Goal: Obtain resource: Download file/media

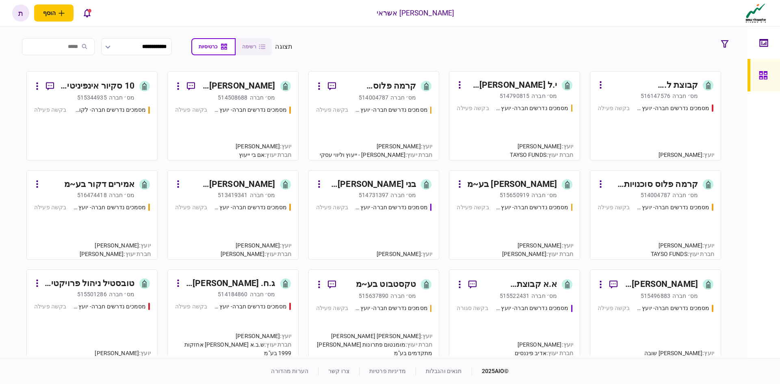
click at [121, 84] on div "10 סקיור אינפיניטי אבטחת מידע בע~מ" at bounding box center [97, 86] width 74 height 13
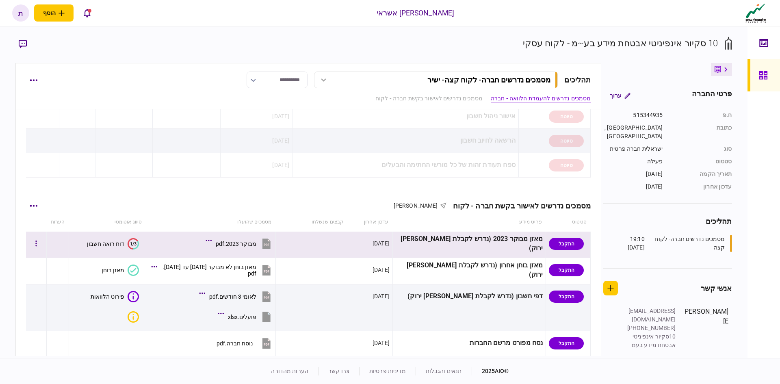
scroll to position [162, 0]
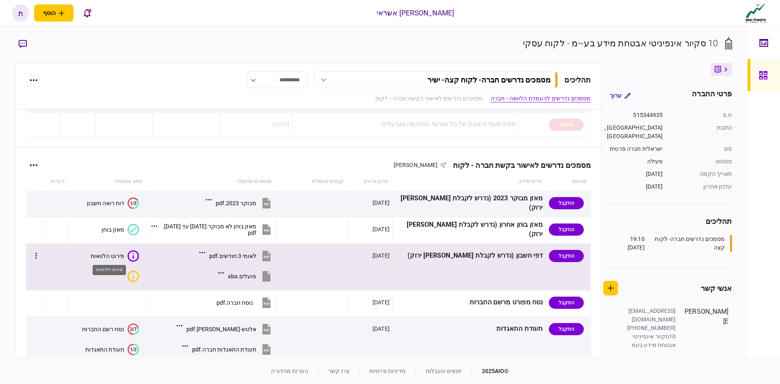
click at [119, 256] on div "פירוט הלוואות" at bounding box center [108, 256] width 34 height 6
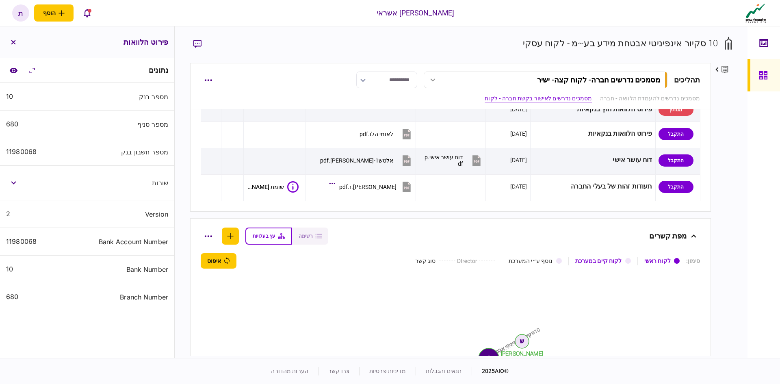
scroll to position [406, 0]
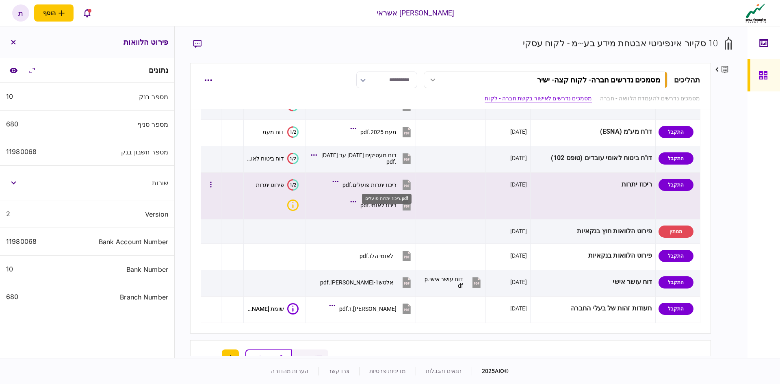
click at [396, 182] on div "ריכוז יתרות פועלים.pdf" at bounding box center [369, 184] width 54 height 6
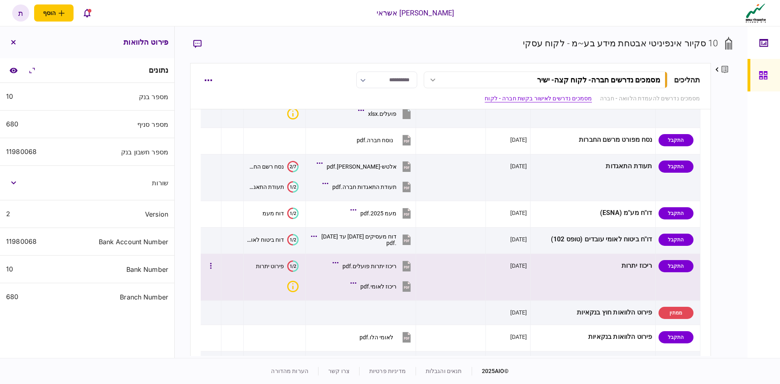
click at [409, 287] on icon at bounding box center [406, 287] width 5 height 2
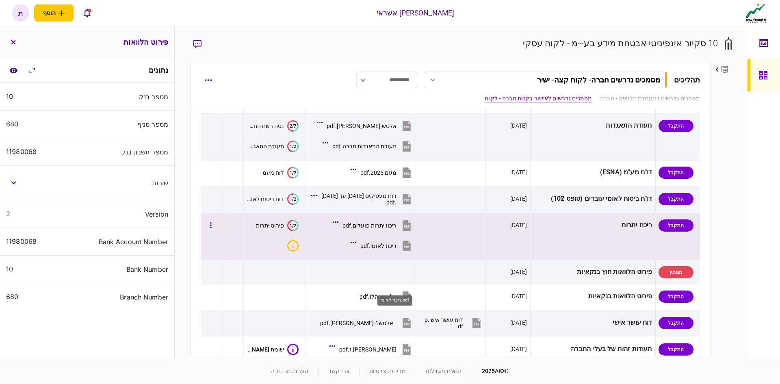
scroll to position [203, 0]
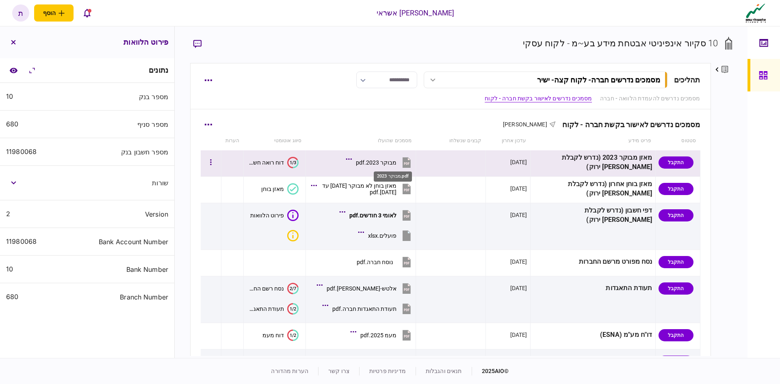
click at [395, 159] on div "מבוקר 2023.pdf" at bounding box center [376, 162] width 41 height 6
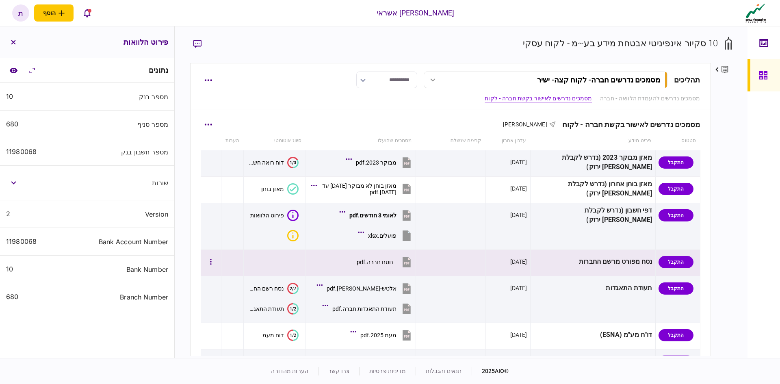
click at [410, 264] on icon at bounding box center [406, 262] width 8 height 11
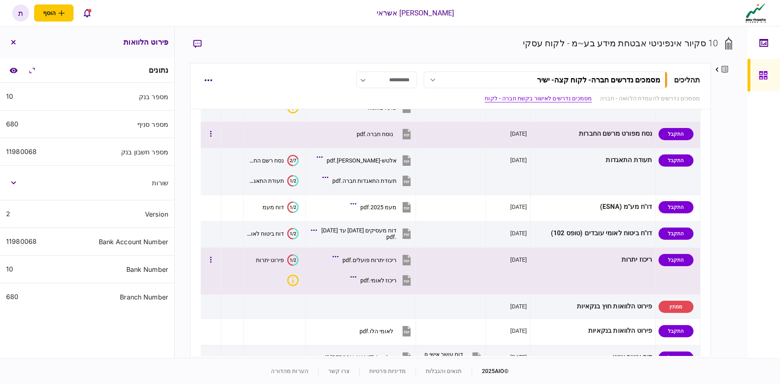
scroll to position [250, 0]
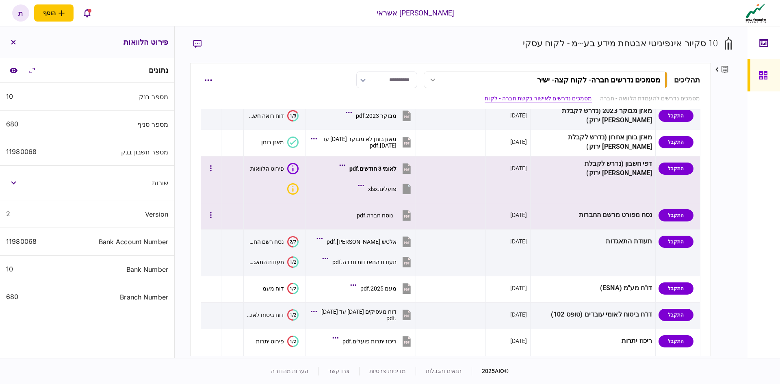
click at [410, 169] on icon at bounding box center [406, 168] width 8 height 11
click at [396, 168] on div "לאומי 3 חודשים.pdf" at bounding box center [372, 168] width 47 height 6
click at [410, 186] on icon at bounding box center [406, 189] width 8 height 11
